Goal: Information Seeking & Learning: Learn about a topic

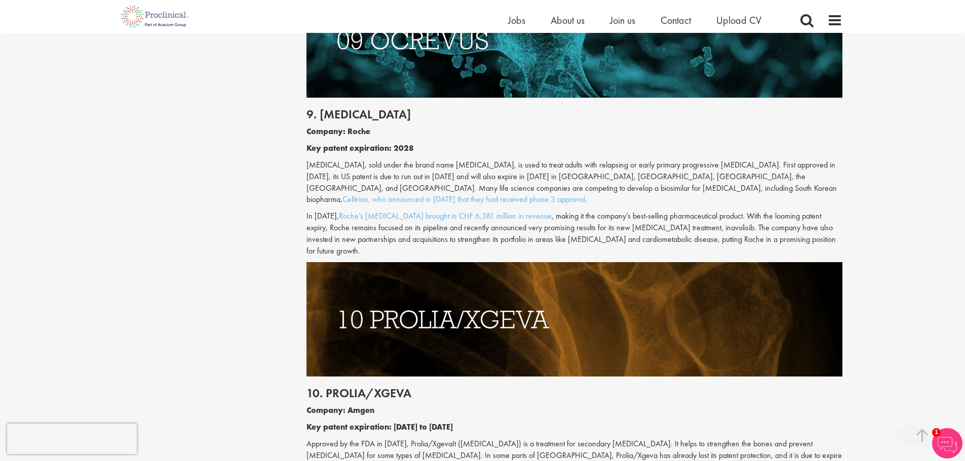
scroll to position [2836, 0]
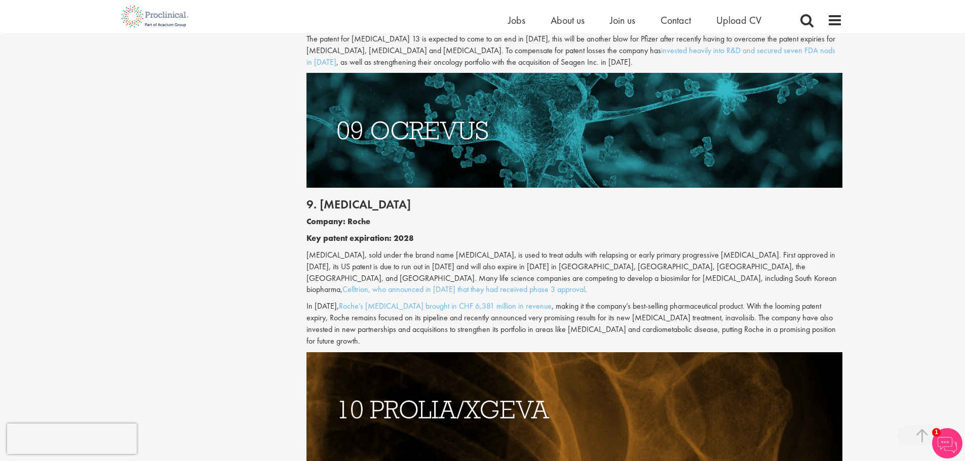
click at [393, 250] on p "[MEDICAL_DATA], sold under the brand name [MEDICAL_DATA], is used to treat adul…" at bounding box center [574, 273] width 536 height 46
click at [402, 250] on p "[MEDICAL_DATA], sold under the brand name [MEDICAL_DATA], is used to treat adul…" at bounding box center [574, 273] width 536 height 46
click at [385, 250] on p "[MEDICAL_DATA], sold under the brand name [MEDICAL_DATA], is used to treat adul…" at bounding box center [574, 273] width 536 height 46
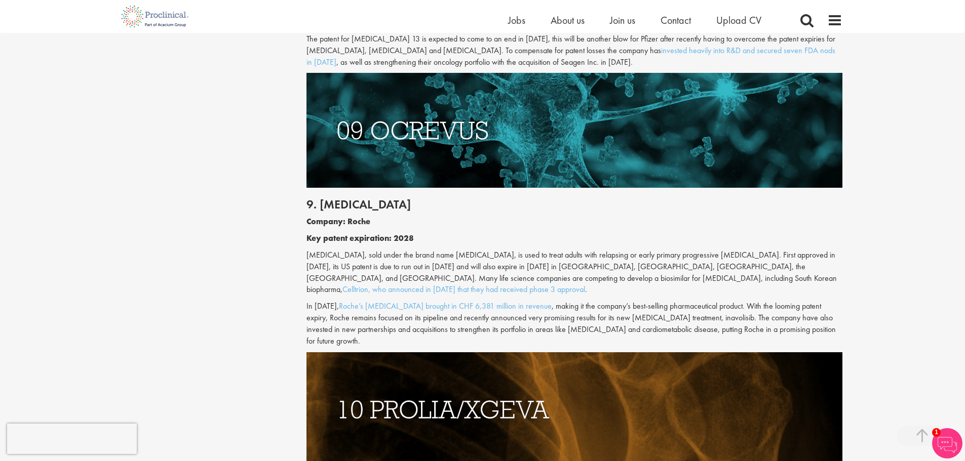
click at [387, 250] on p "[MEDICAL_DATA], sold under the brand name [MEDICAL_DATA], is used to treat adul…" at bounding box center [574, 273] width 536 height 46
drag, startPoint x: 331, startPoint y: 199, endPoint x: 387, endPoint y: 197, distance: 56.2
click at [387, 250] on p "[MEDICAL_DATA], sold under the brand name [MEDICAL_DATA], is used to treat adul…" at bounding box center [574, 273] width 536 height 46
click at [446, 233] on p "Key patent expiration: 2028" at bounding box center [574, 239] width 536 height 12
